Goal: Register for event/course

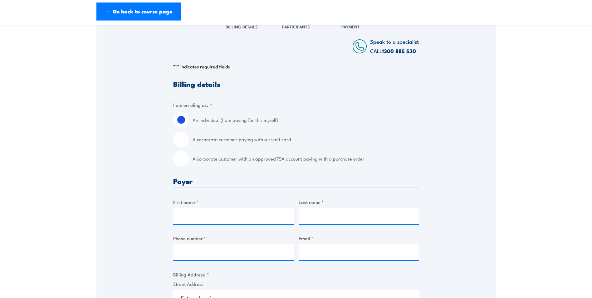
scroll to position [94, 0]
click at [182, 139] on input "A corporate customer paying with a credit card" at bounding box center [181, 139] width 16 height 16
radio input "true"
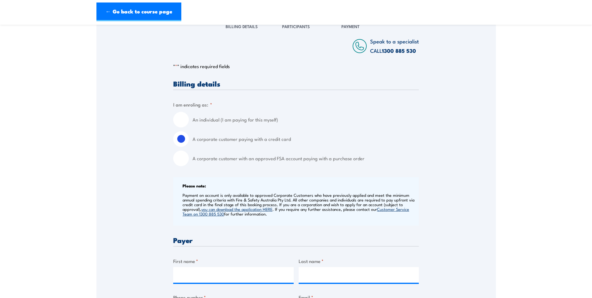
click at [173, 150] on input "A corporate customer with an approved FSA account paying with a purchase order" at bounding box center [181, 158] width 16 height 16
radio input "true"
click at [173, 112] on input "An individual (I am paying for this myself)" at bounding box center [181, 120] width 16 height 16
radio input "true"
click at [173, 131] on input "A corporate customer paying with a credit card" at bounding box center [181, 139] width 16 height 16
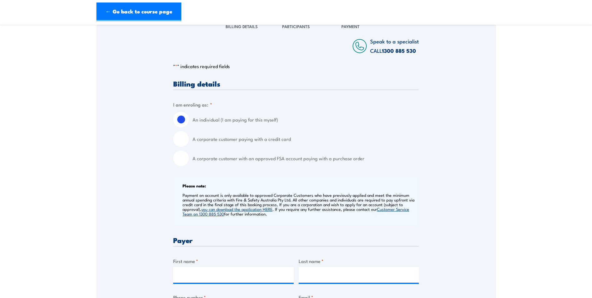
radio input "true"
radio input "false"
